Goal: Information Seeking & Learning: Learn about a topic

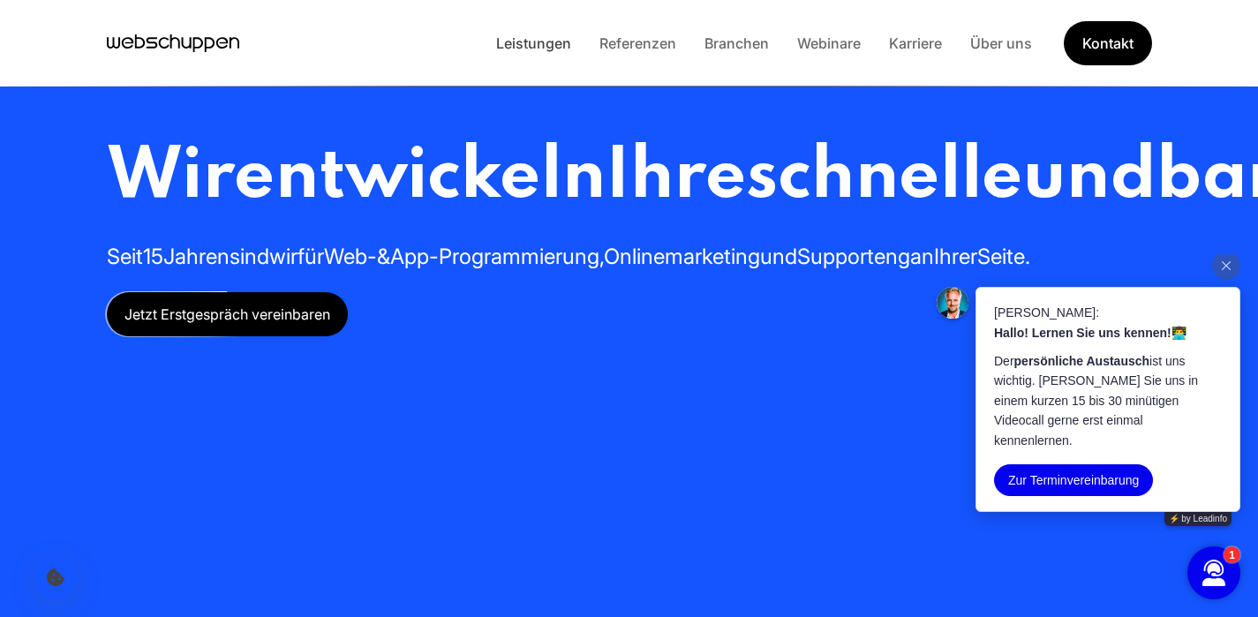
click at [549, 43] on link "Leistungen" at bounding box center [533, 43] width 103 height 18
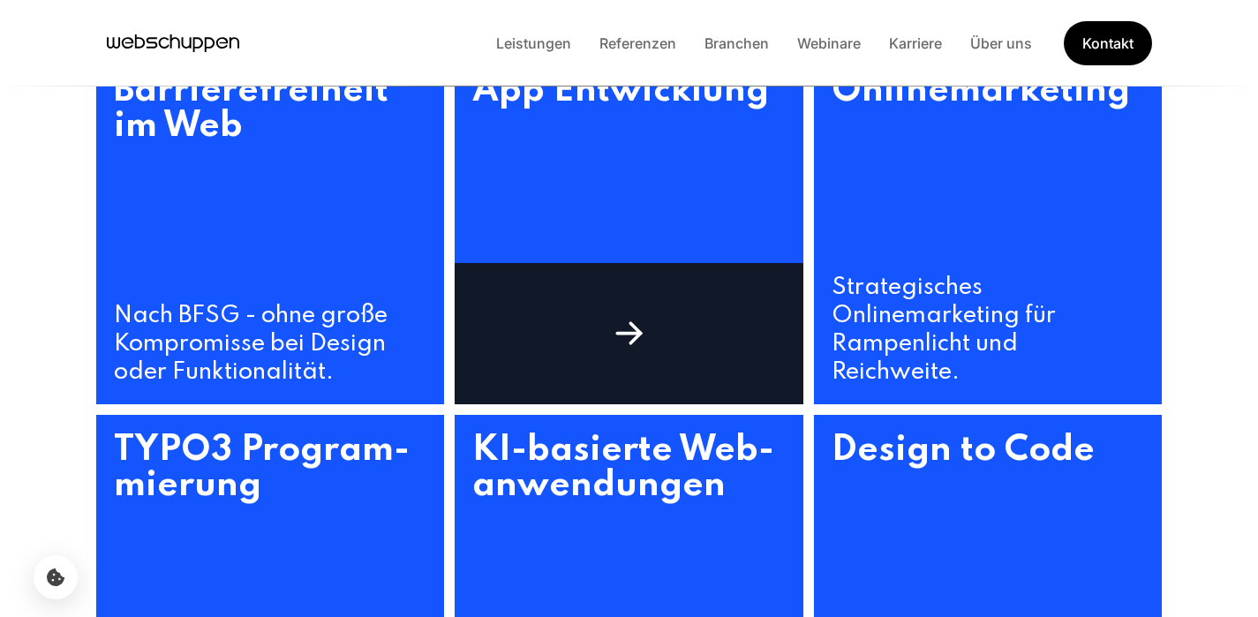
scroll to position [1094, 0]
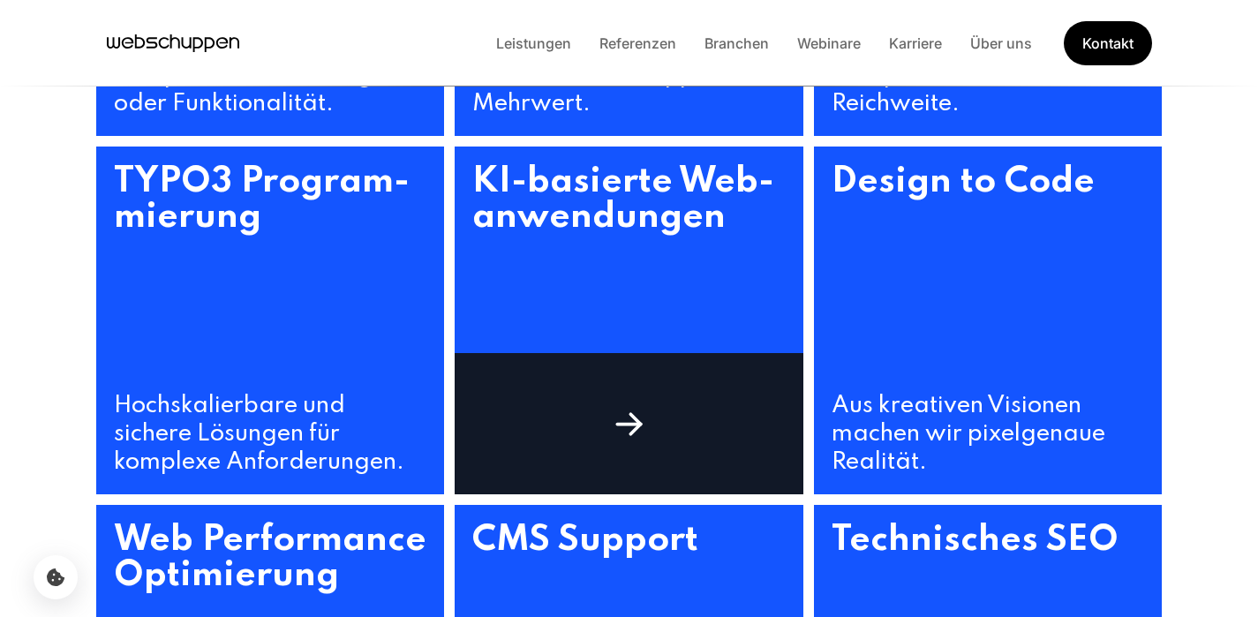
click at [631, 393] on div at bounding box center [629, 423] width 349 height 141
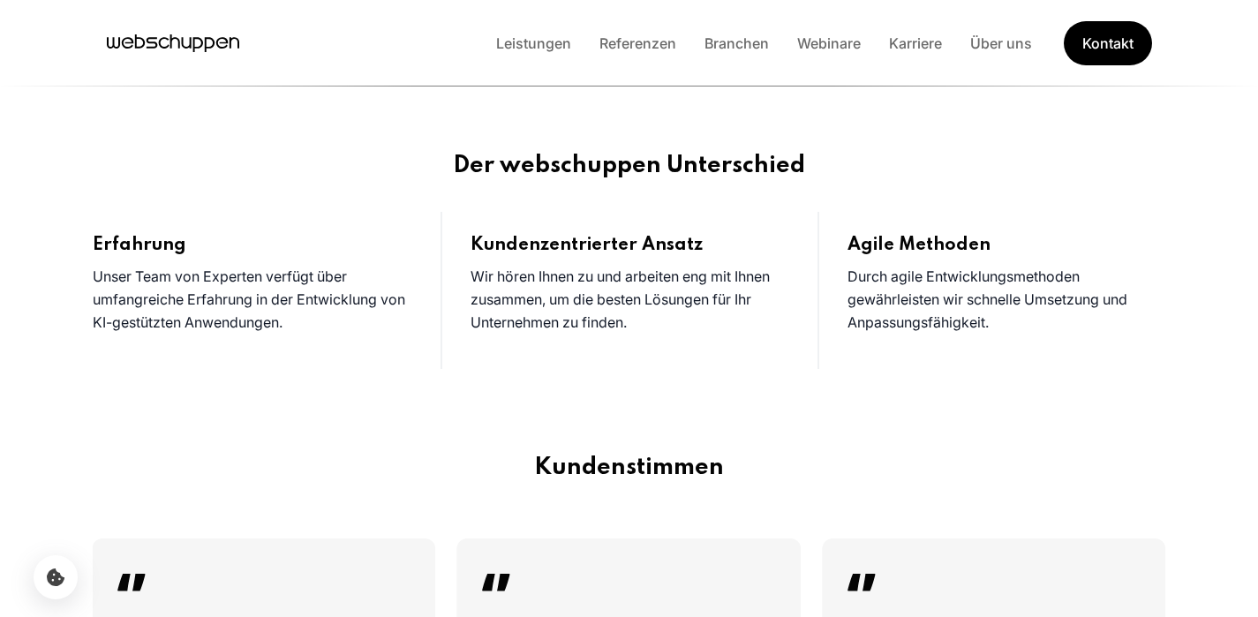
scroll to position [1471, 0]
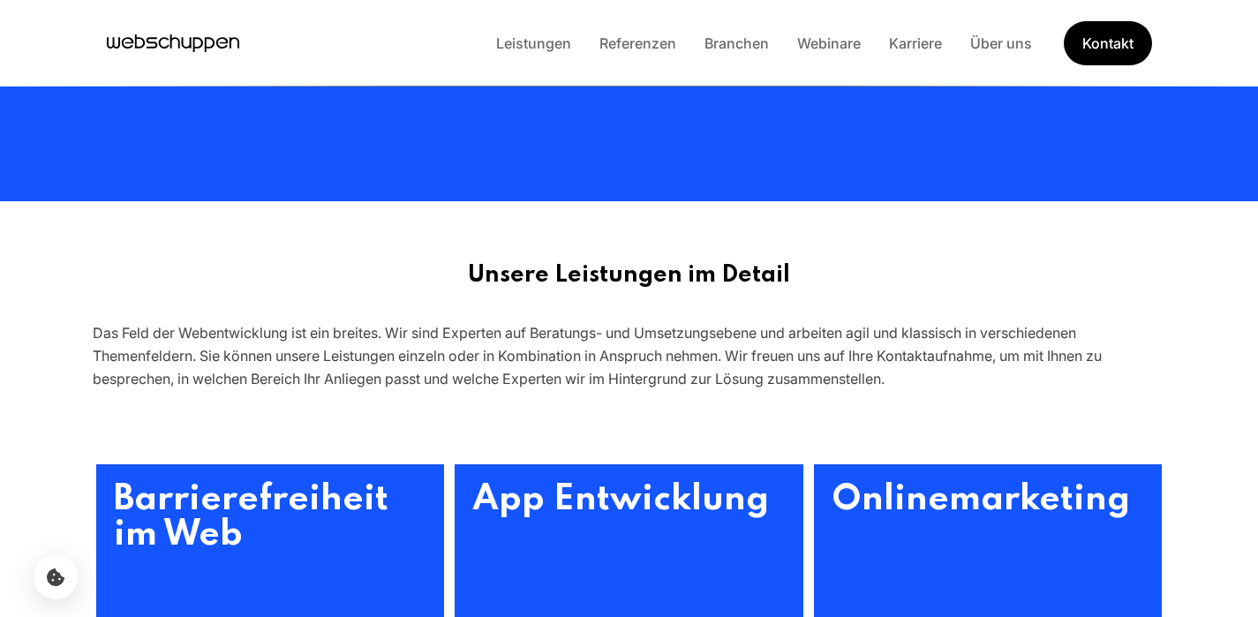
scroll to position [463, 0]
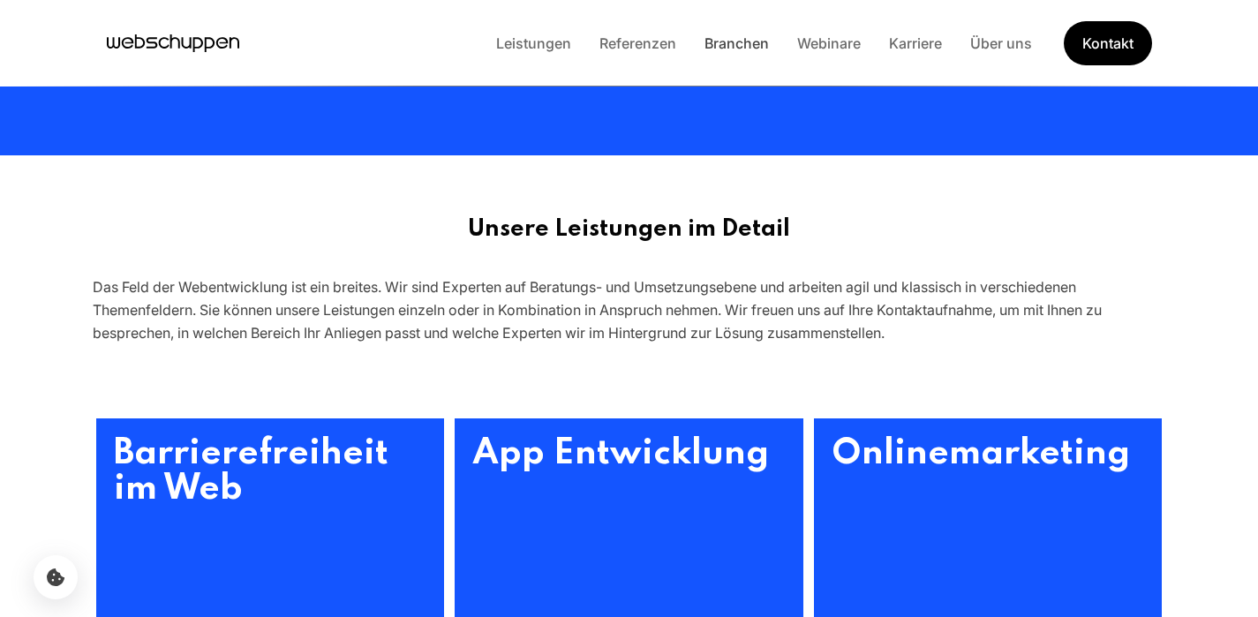
click at [728, 46] on link "Branchen" at bounding box center [736, 43] width 93 height 18
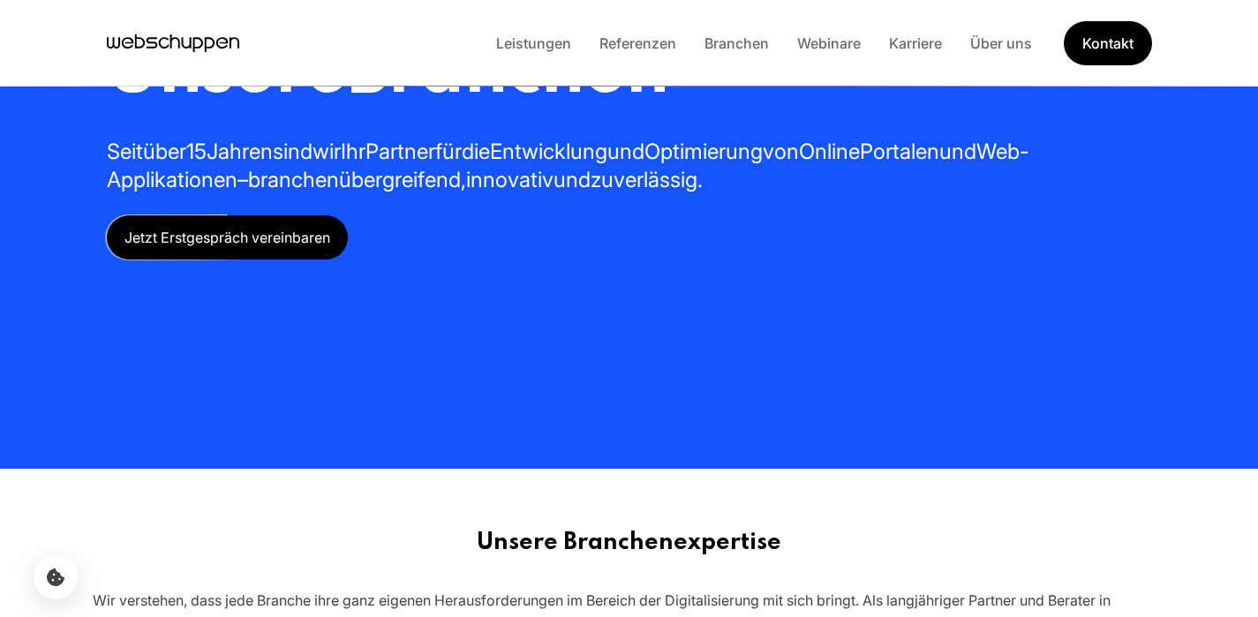
scroll to position [571, 0]
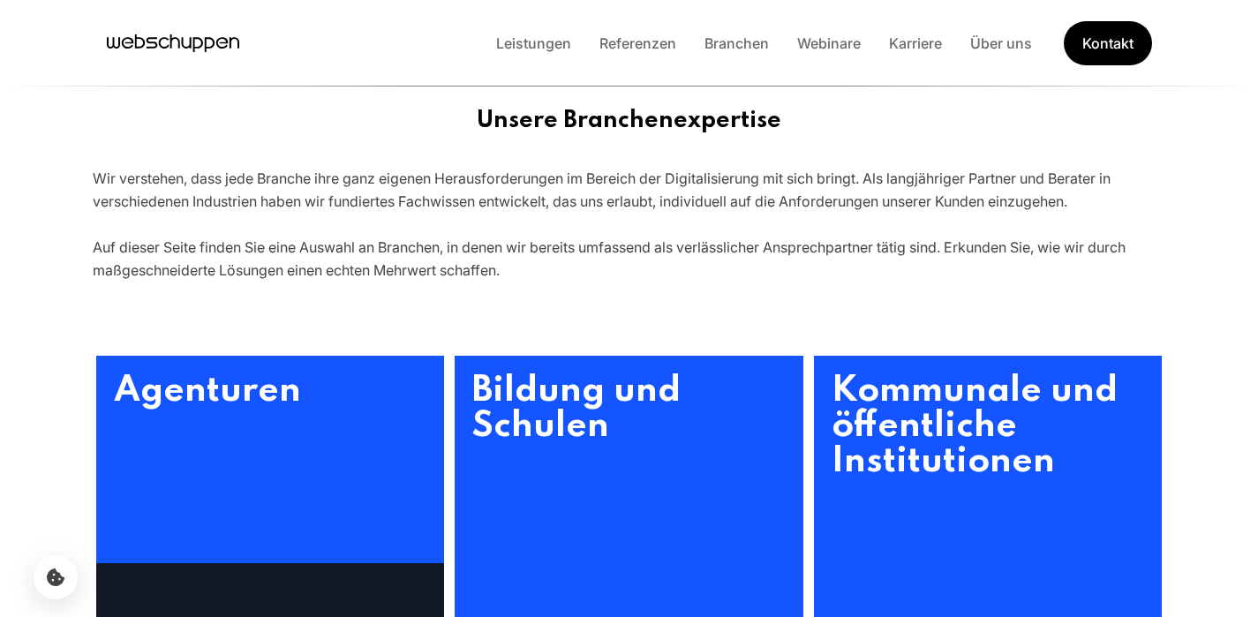
click at [304, 421] on h3 "Agenturen" at bounding box center [270, 530] width 349 height 349
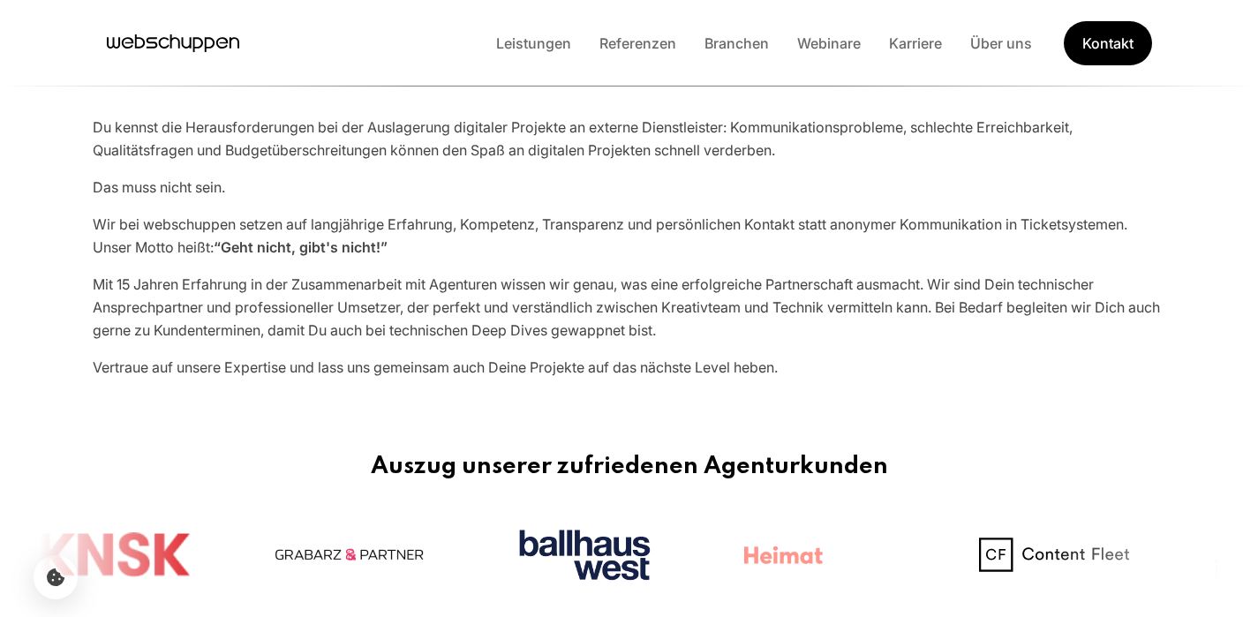
scroll to position [639, 0]
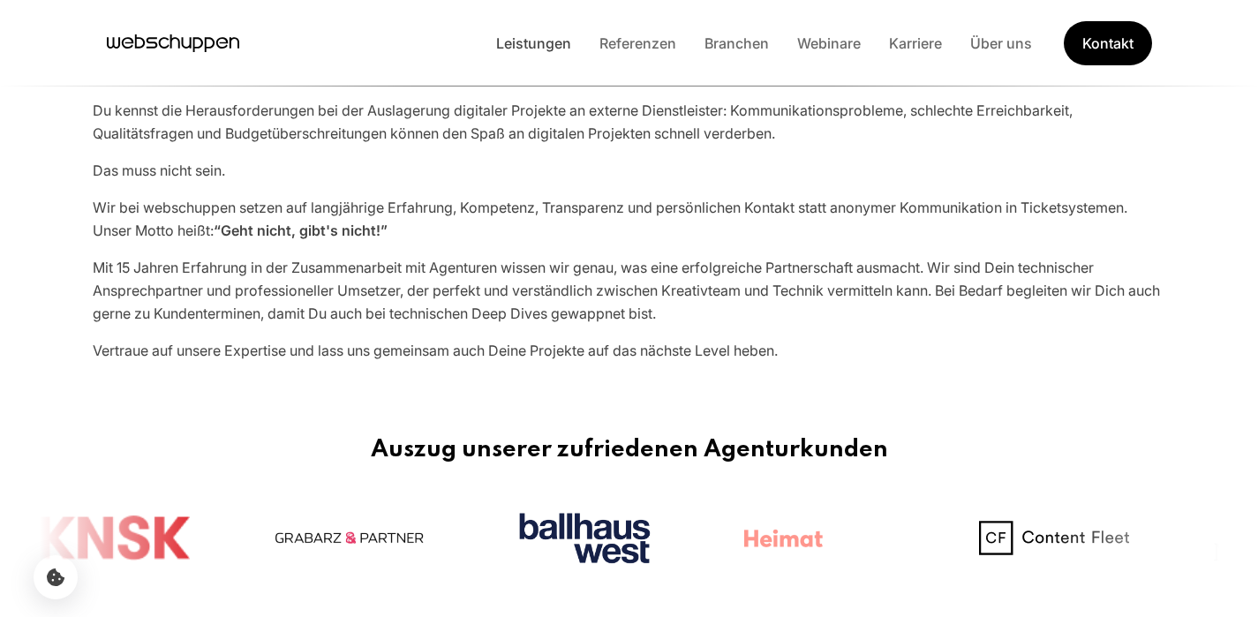
click at [550, 48] on link "Leistungen" at bounding box center [533, 43] width 103 height 18
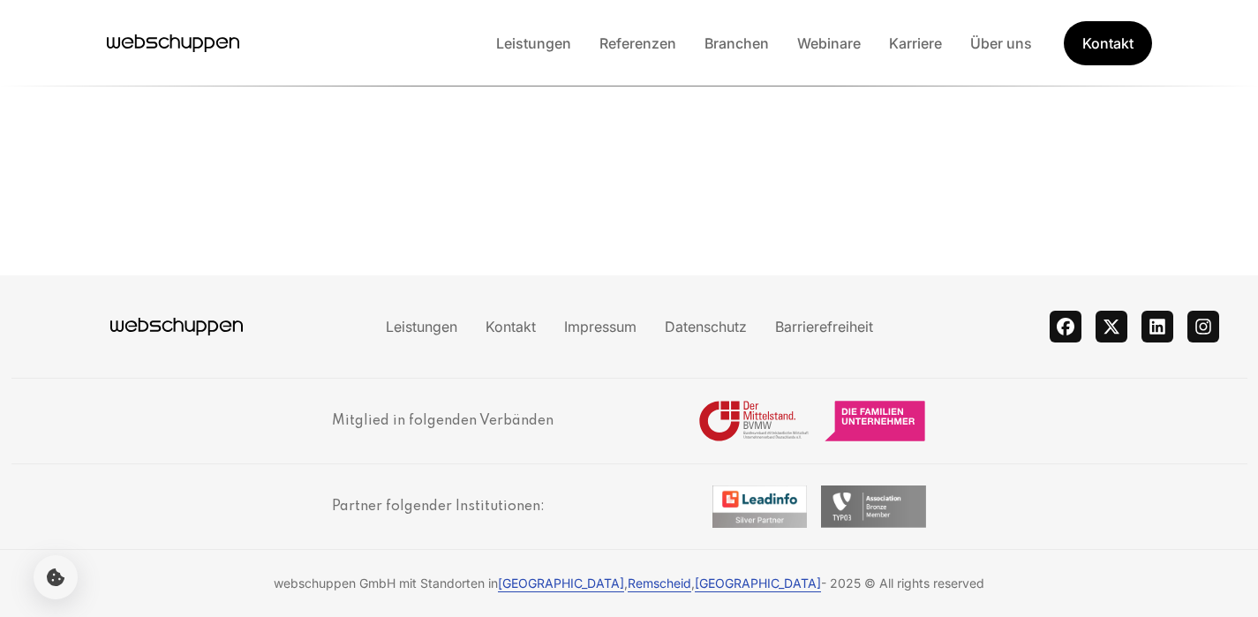
scroll to position [39, 0]
click at [155, 44] on icon "Hauptseite besuchen" at bounding box center [151, 42] width 11 height 11
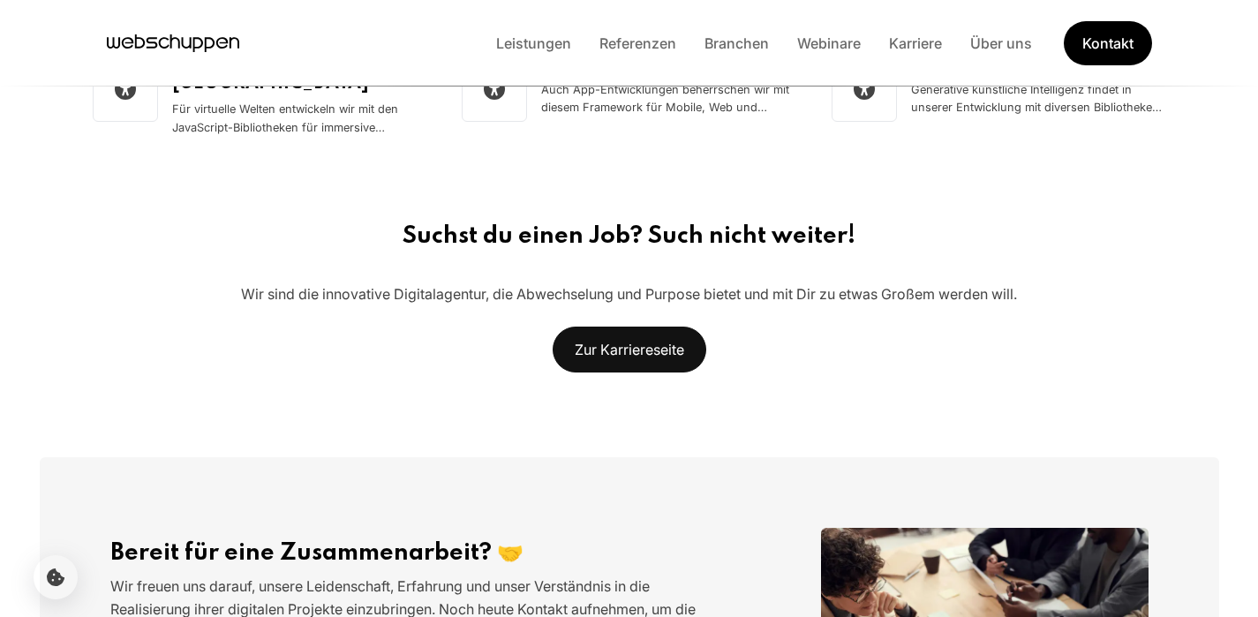
scroll to position [0, 0]
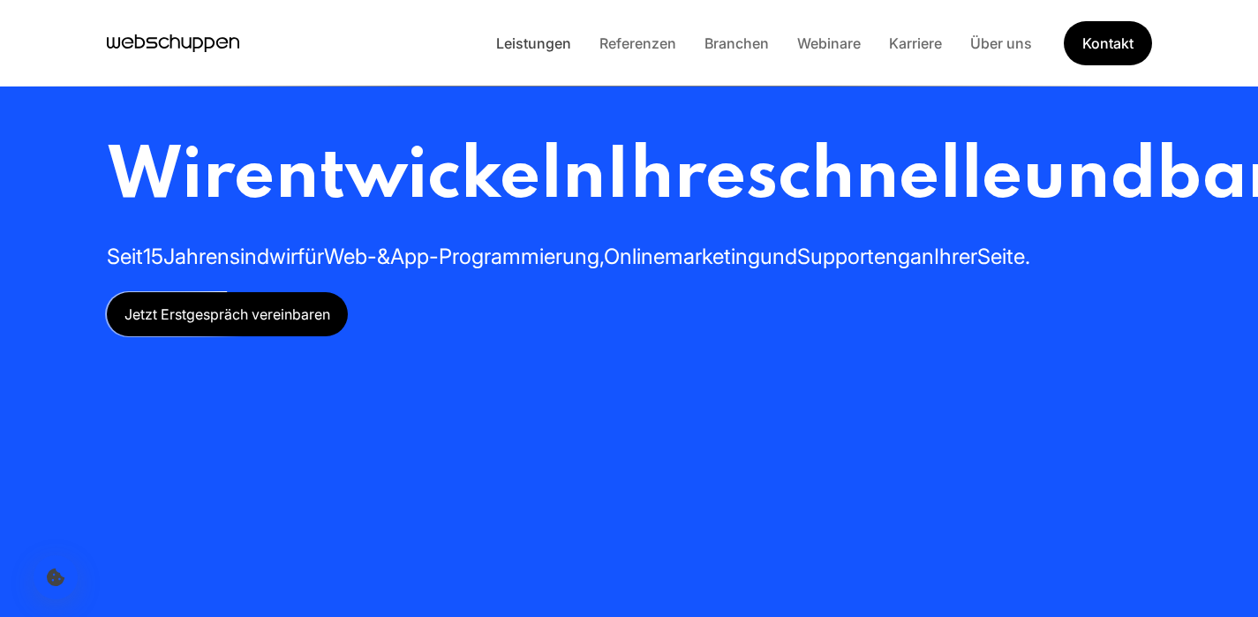
click at [557, 44] on link "Leistungen" at bounding box center [533, 43] width 103 height 18
